Goal: Navigation & Orientation: Find specific page/section

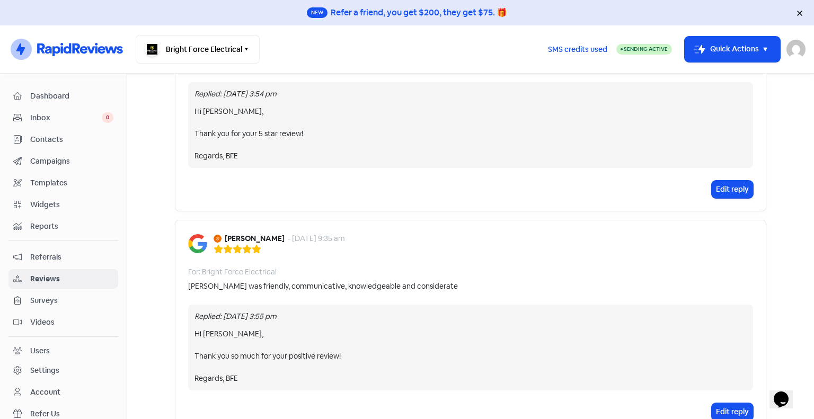
scroll to position [1943, 0]
